Goal: Check status: Check status

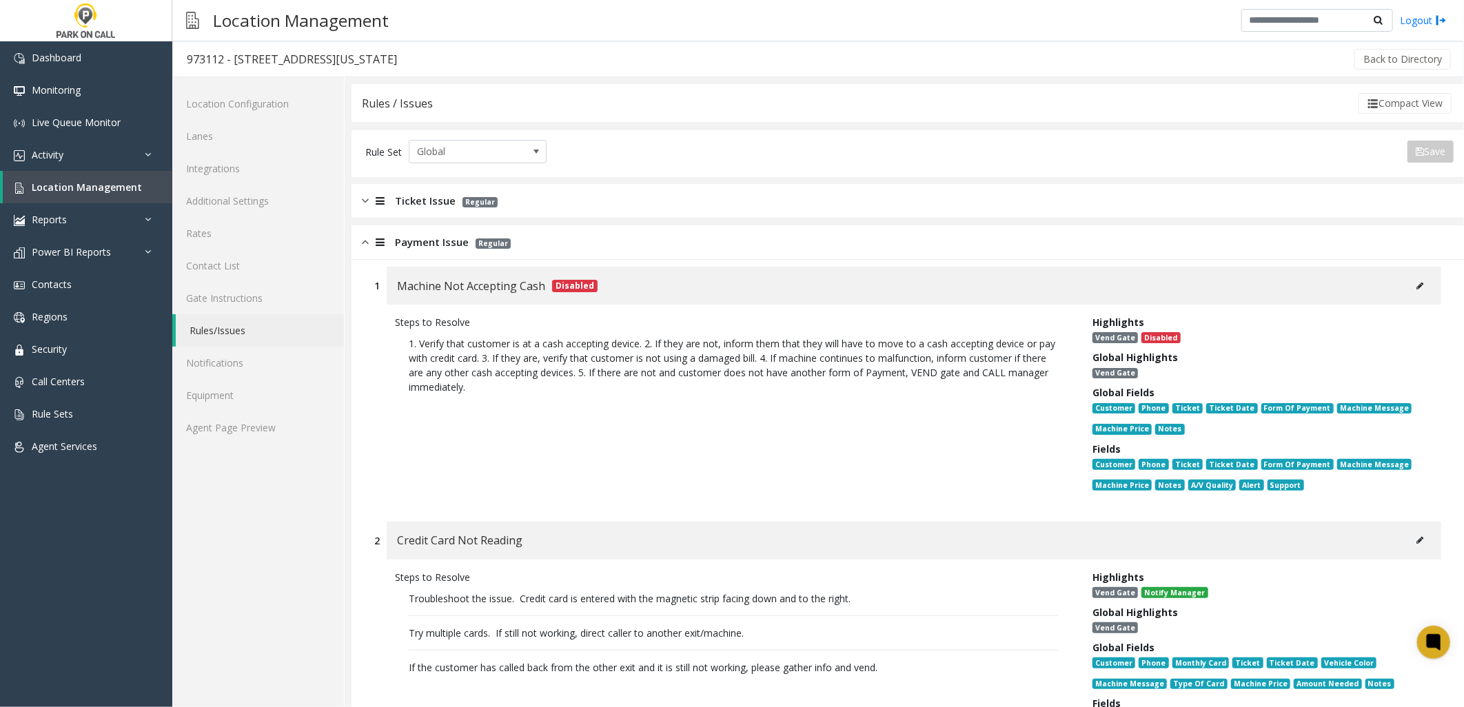
scroll to position [230, 0]
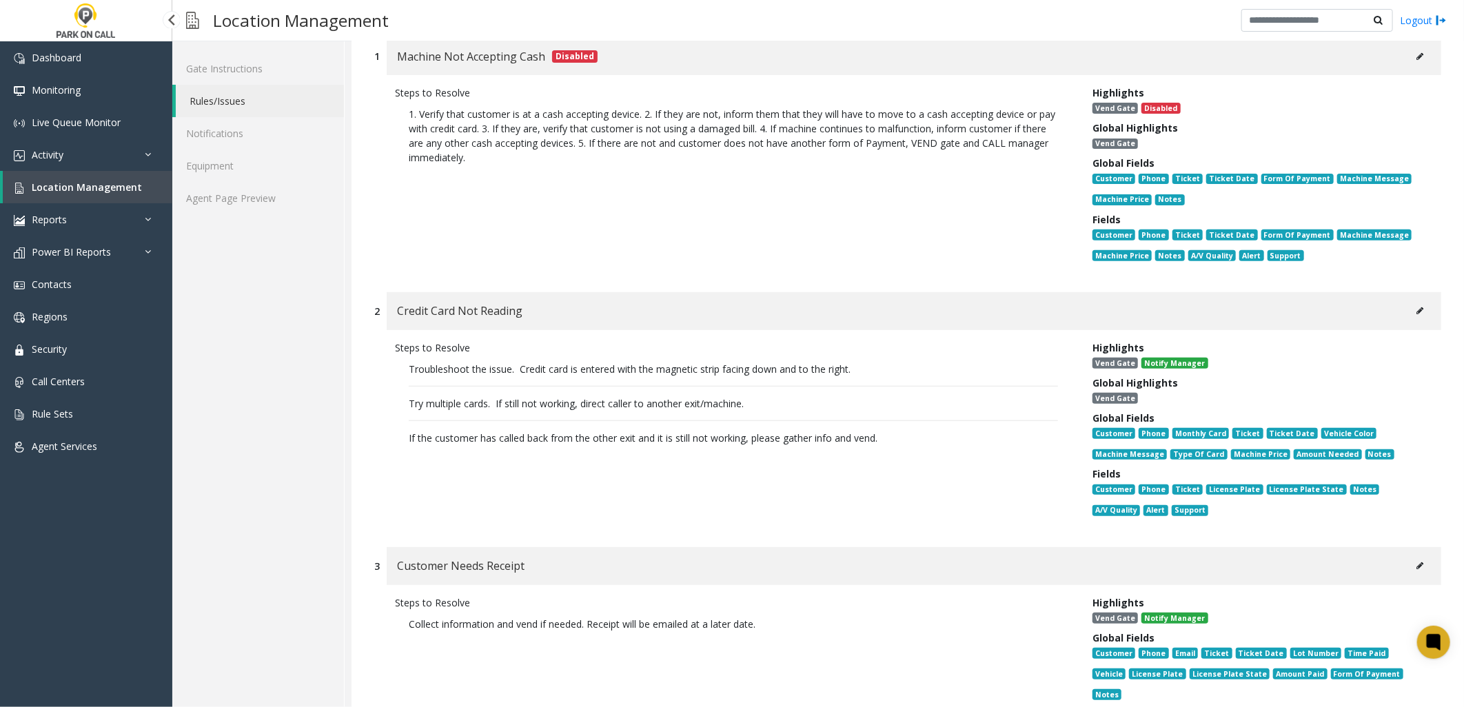
click at [78, 187] on span "Location Management" at bounding box center [87, 187] width 110 height 13
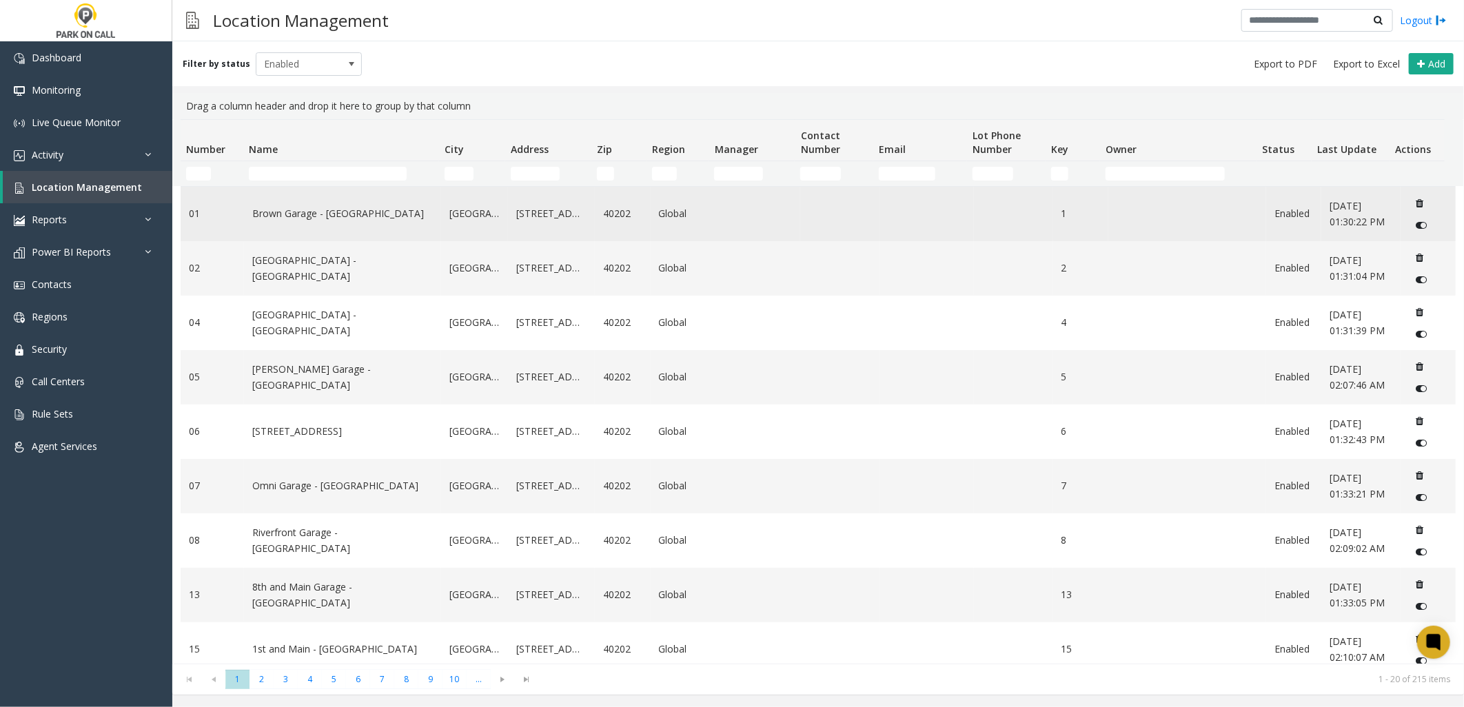
click at [288, 188] on td "Brown Garage - [GEOGRAPHIC_DATA]" at bounding box center [342, 214] width 197 height 54
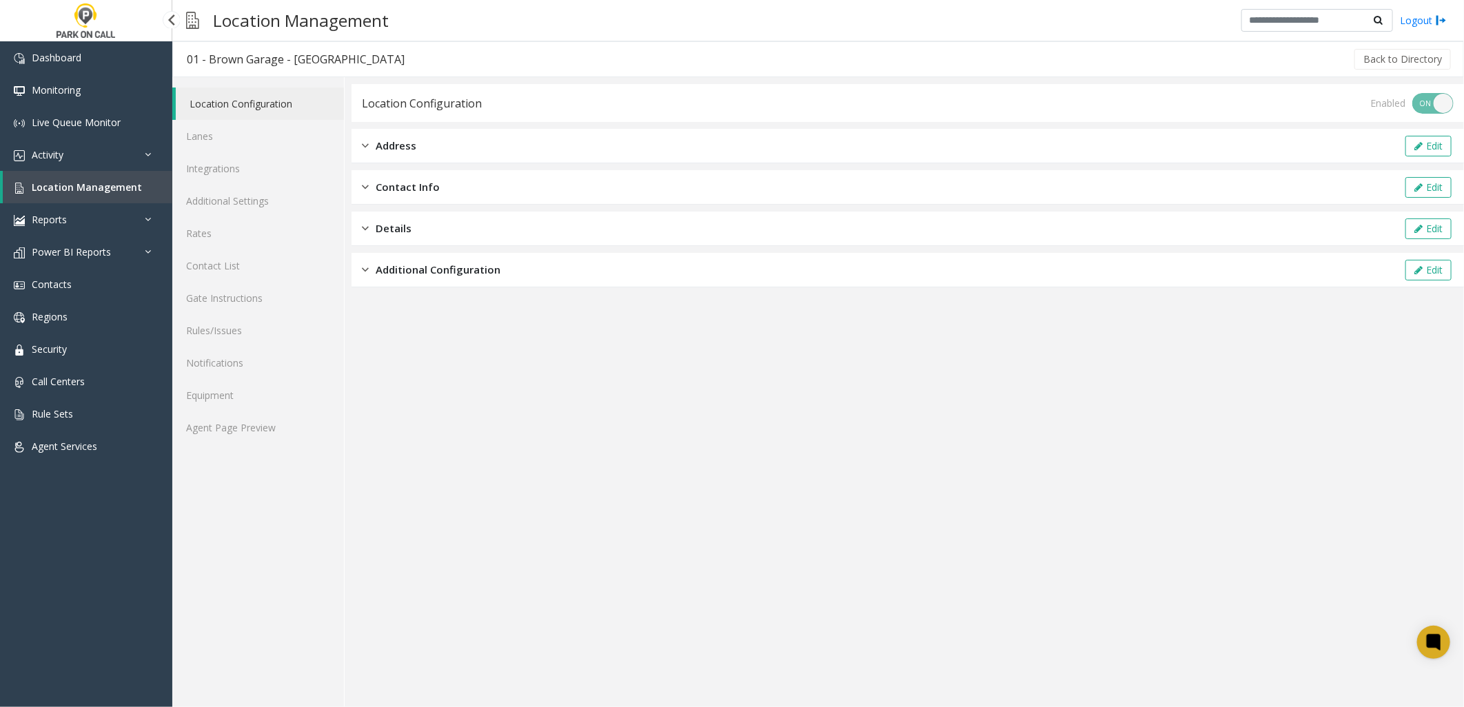
click at [104, 186] on span "Location Management" at bounding box center [87, 187] width 110 height 13
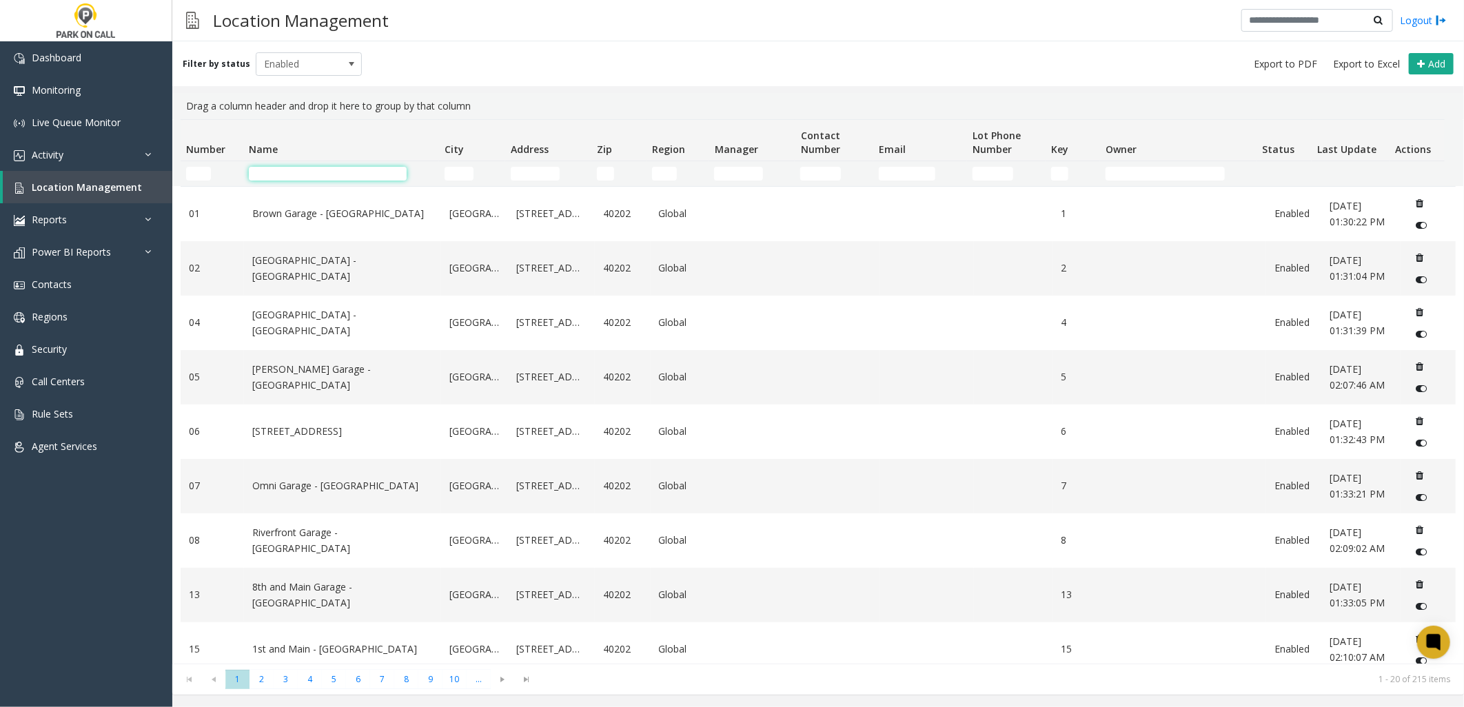
click at [348, 179] on input "Name Filter" at bounding box center [328, 174] width 158 height 14
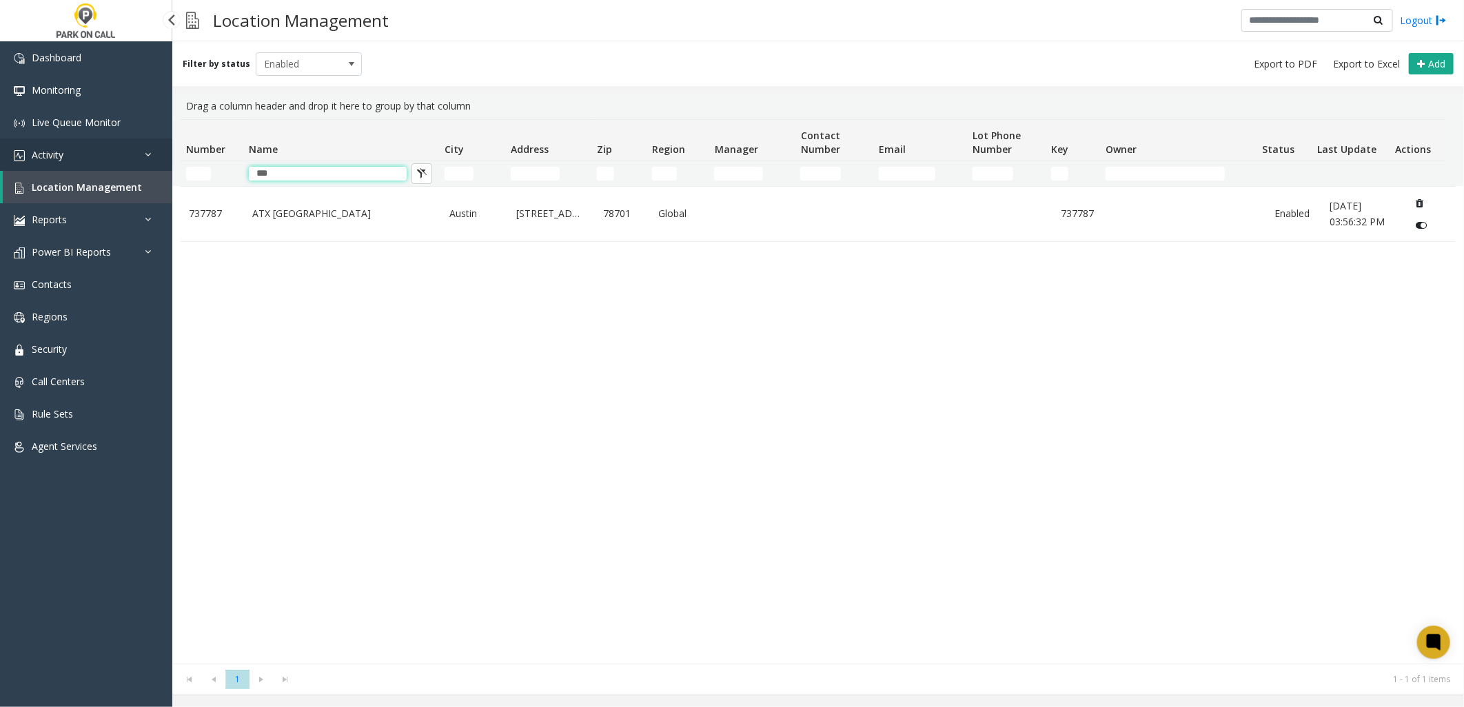
type input "***"
click at [105, 161] on link "Activity" at bounding box center [86, 155] width 172 height 32
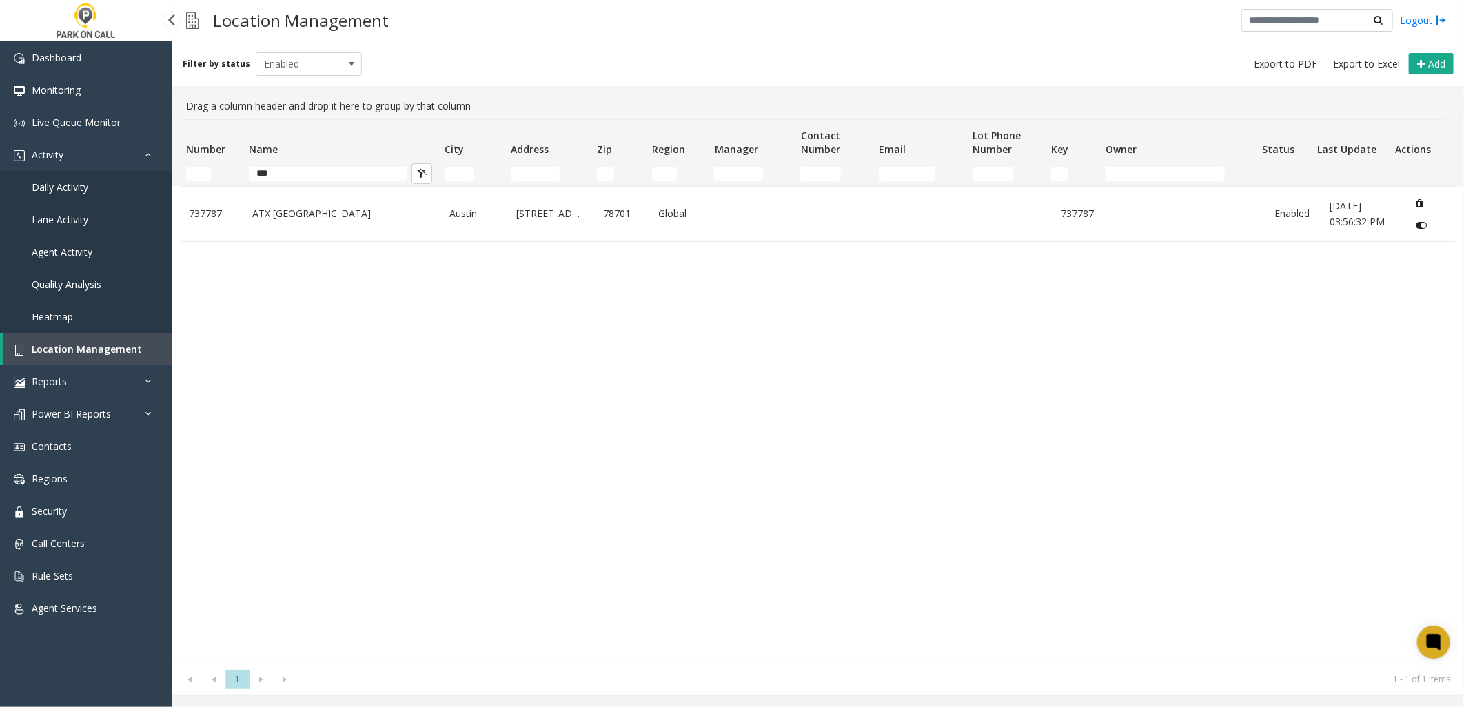
click at [91, 181] on link "Daily Activity" at bounding box center [86, 187] width 172 height 32
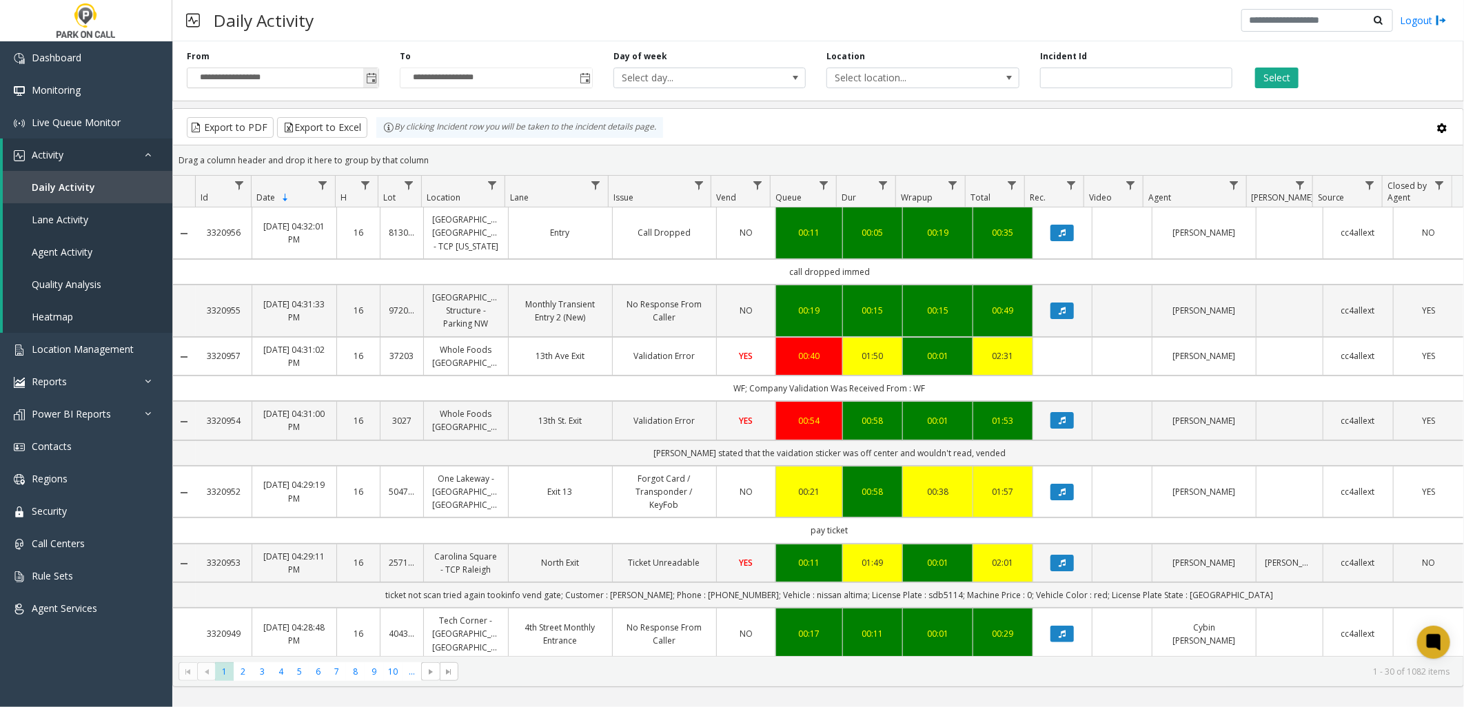
click at [370, 81] on span "Toggle popup" at bounding box center [371, 78] width 11 height 11
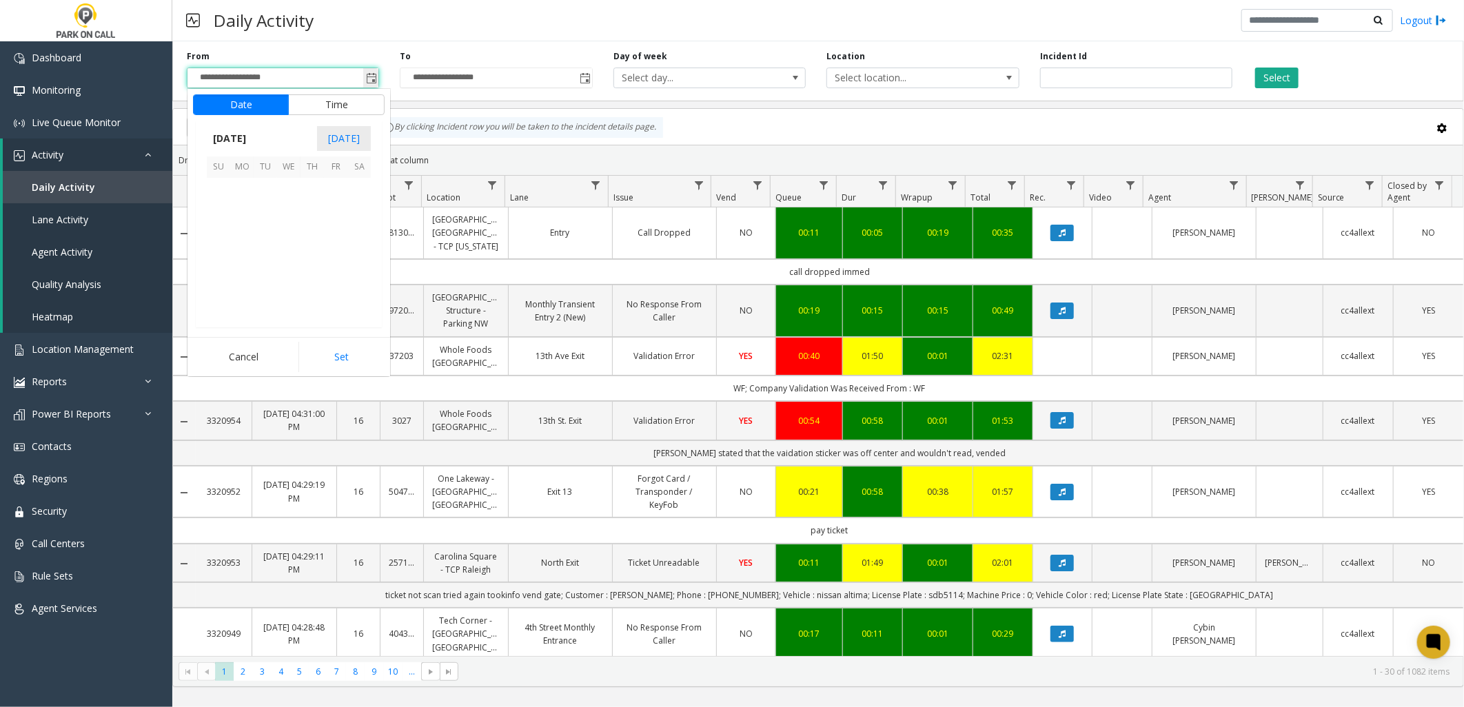
scroll to position [247331, 0]
click at [226, 256] on span "21" at bounding box center [218, 259] width 23 height 23
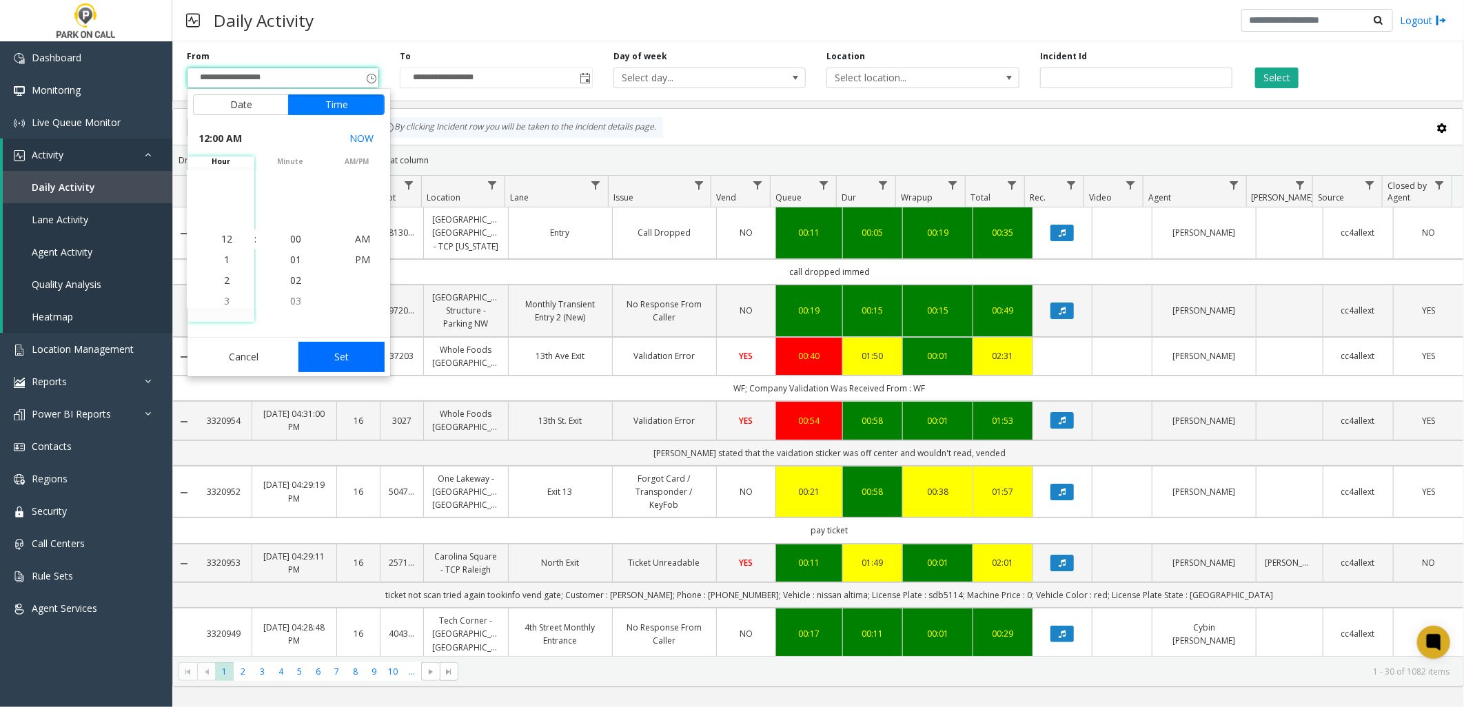
click at [348, 347] on button "Set" at bounding box center [341, 357] width 87 height 30
type input "**********"
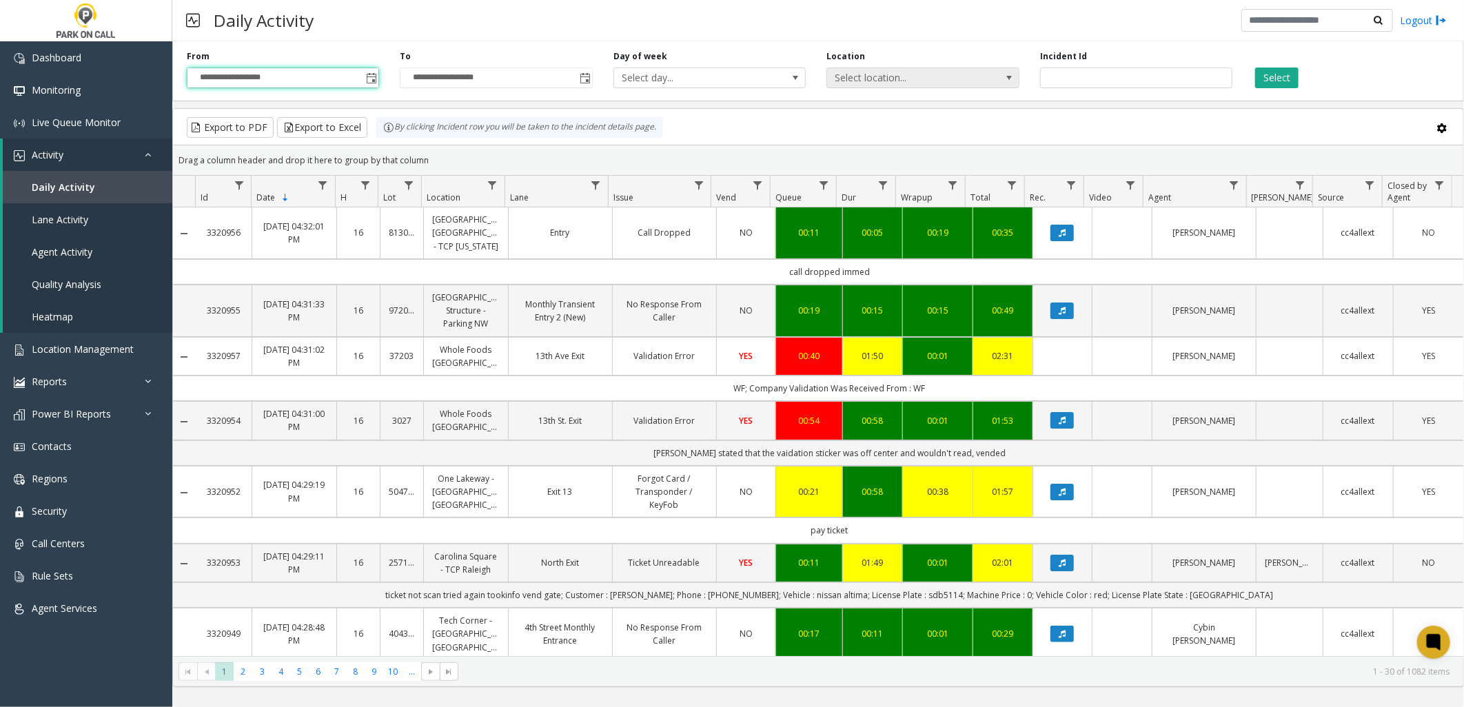
click at [869, 78] on span "Select location..." at bounding box center [903, 77] width 153 height 19
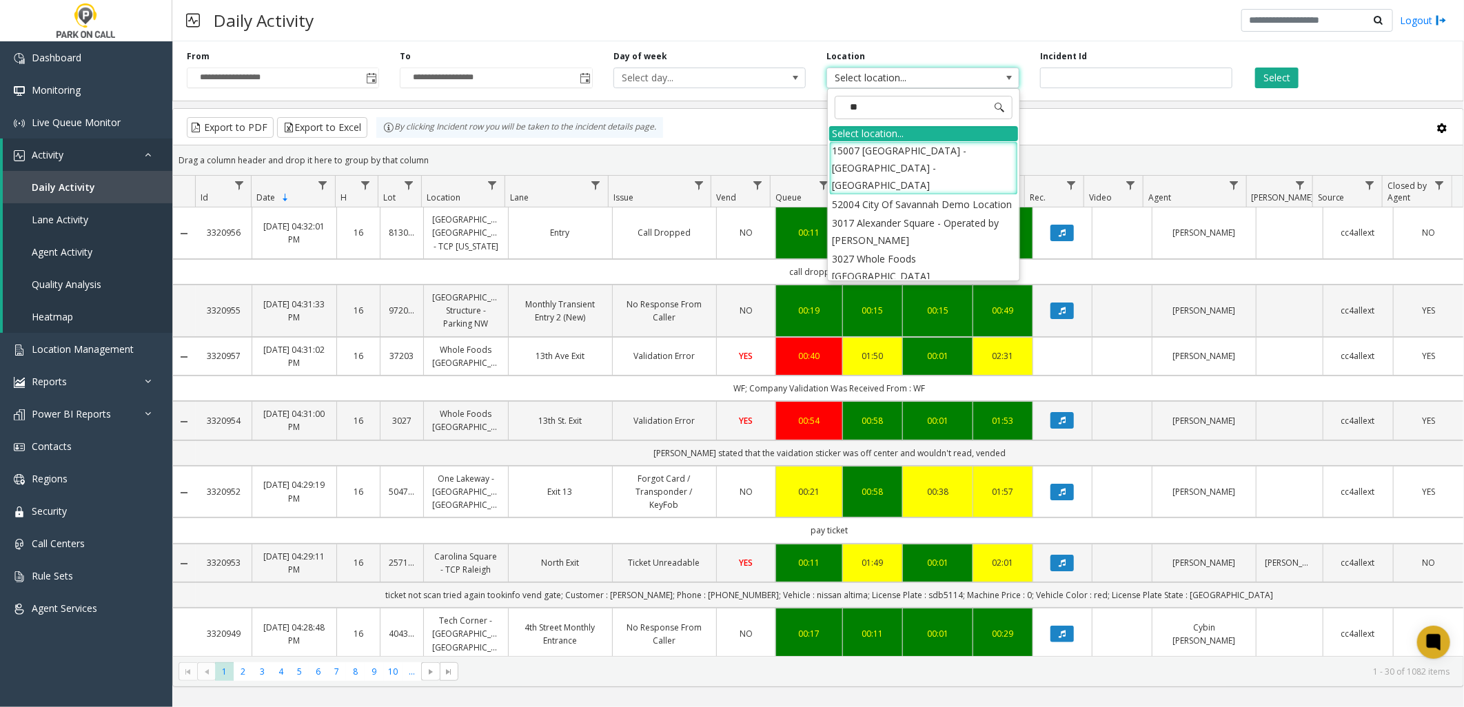
type input "***"
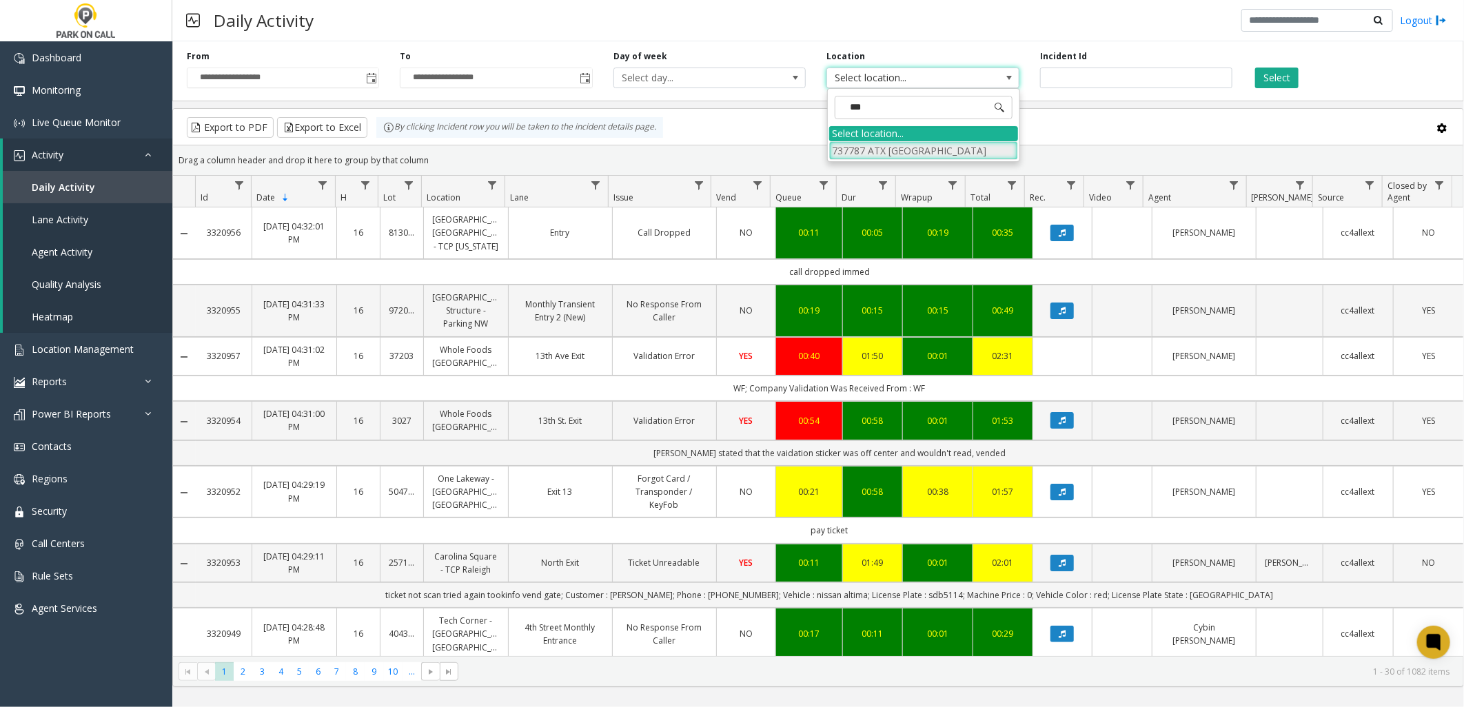
click at [908, 145] on li "737787 ATX [GEOGRAPHIC_DATA]" at bounding box center [923, 150] width 189 height 19
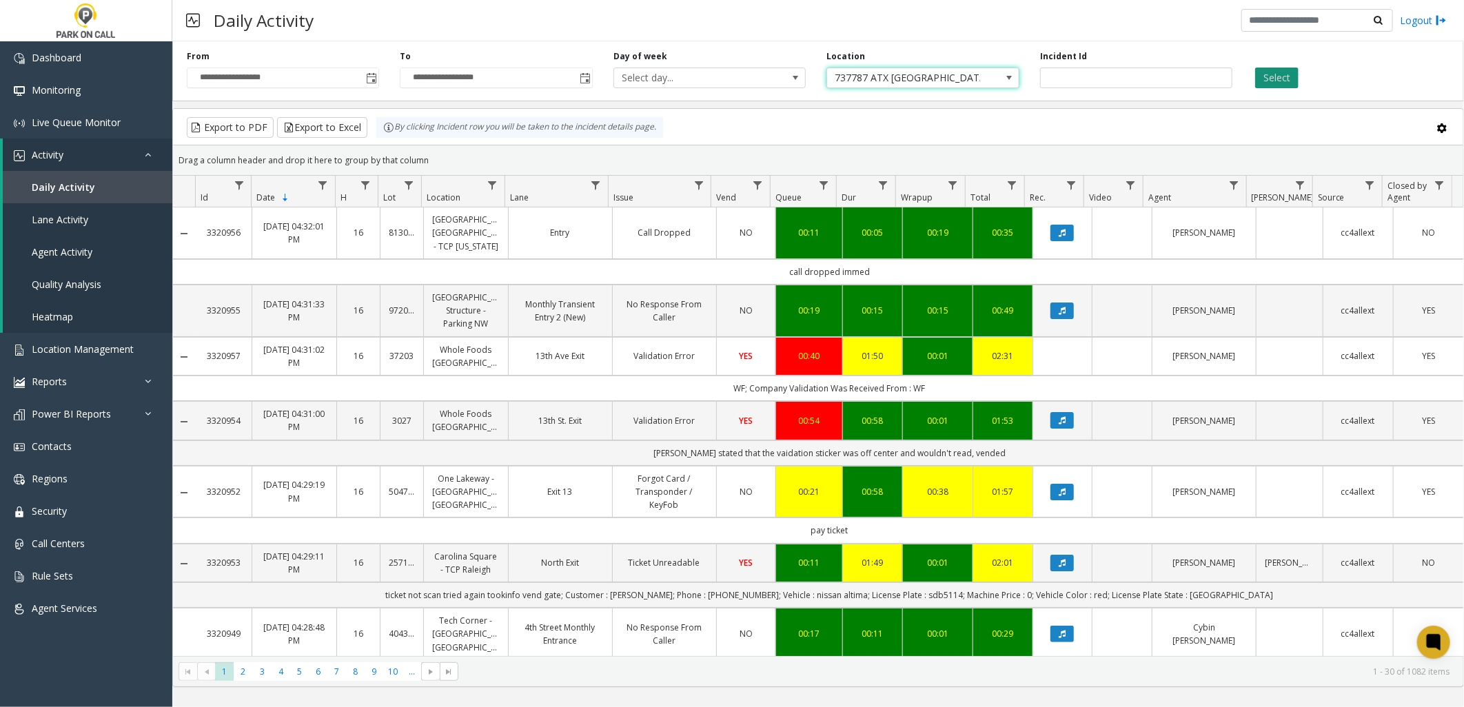
click at [1281, 78] on button "Select" at bounding box center [1276, 78] width 43 height 21
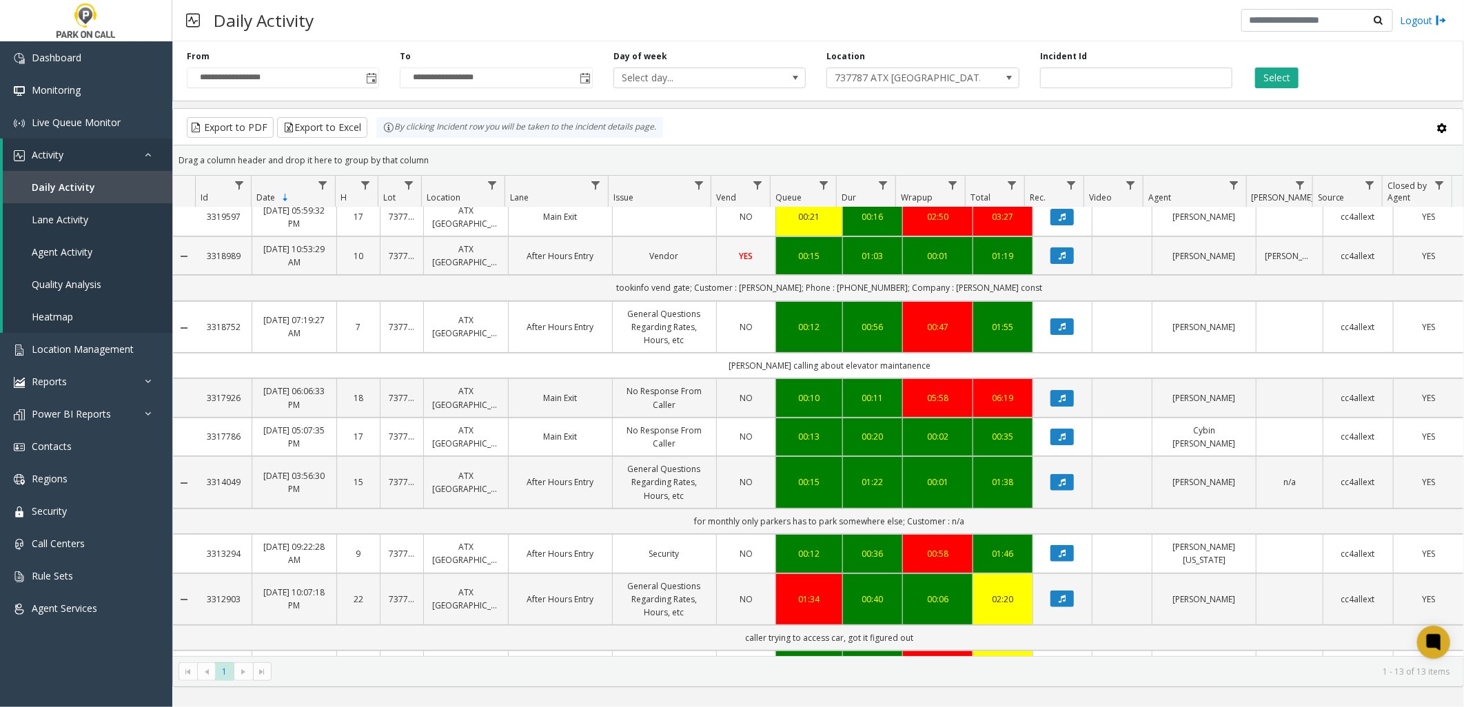
scroll to position [153, 0]
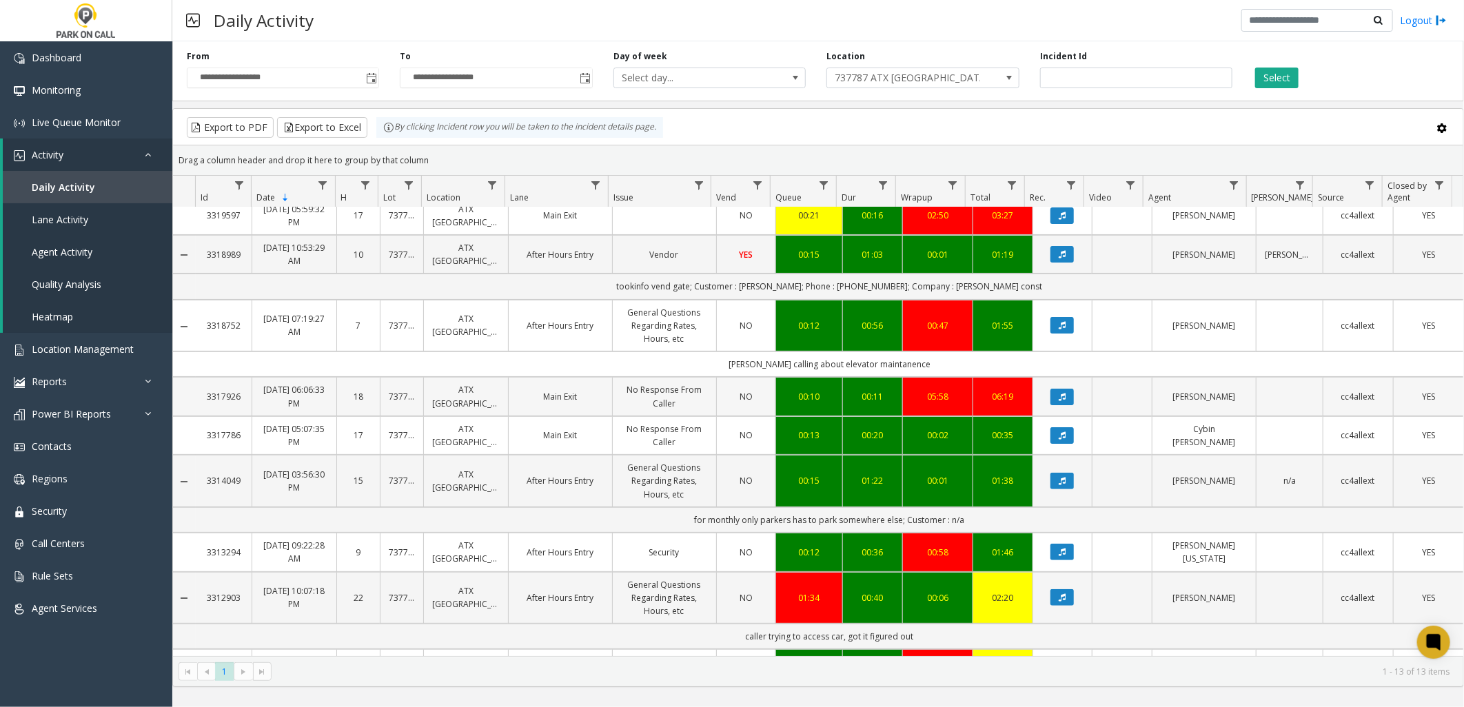
click at [1255, 68] on button "Select" at bounding box center [1276, 78] width 43 height 21
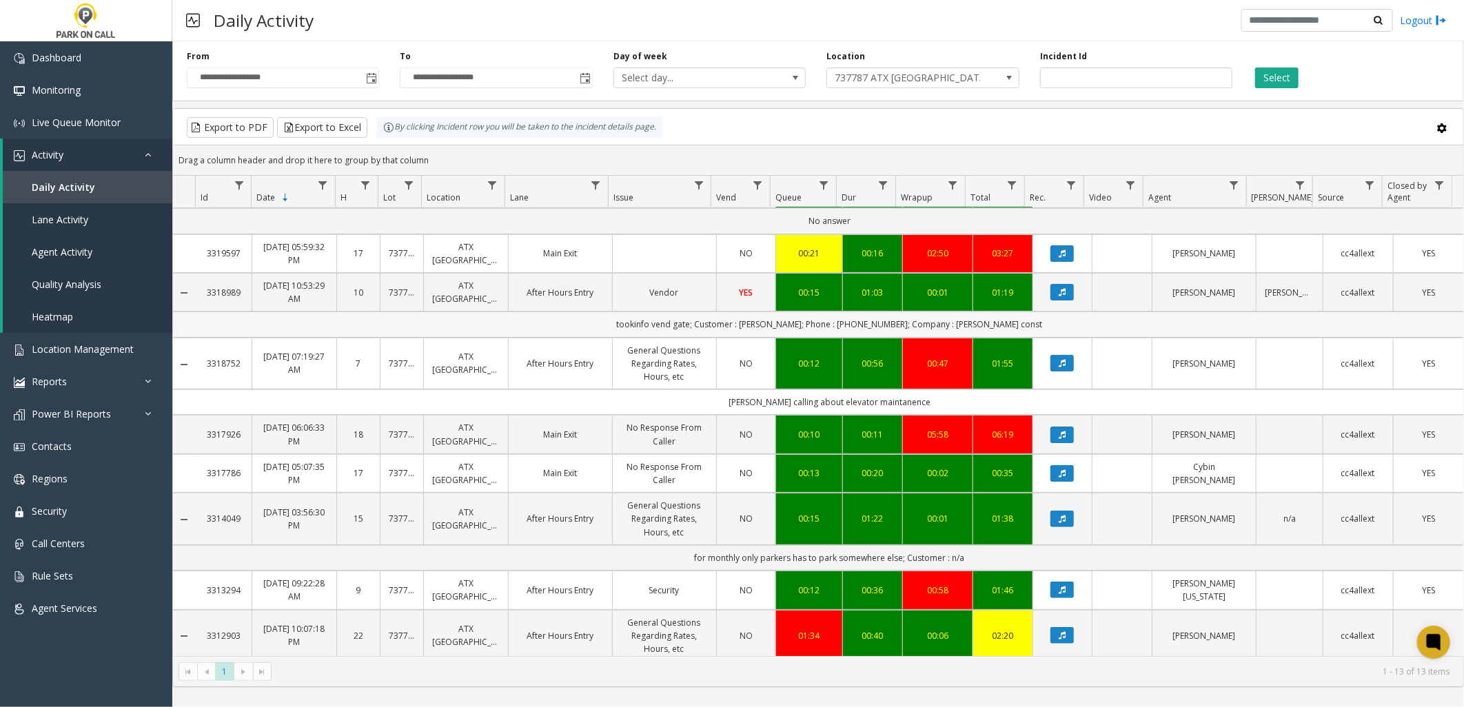
scroll to position [0, 0]
